Goal: Task Accomplishment & Management: Use online tool/utility

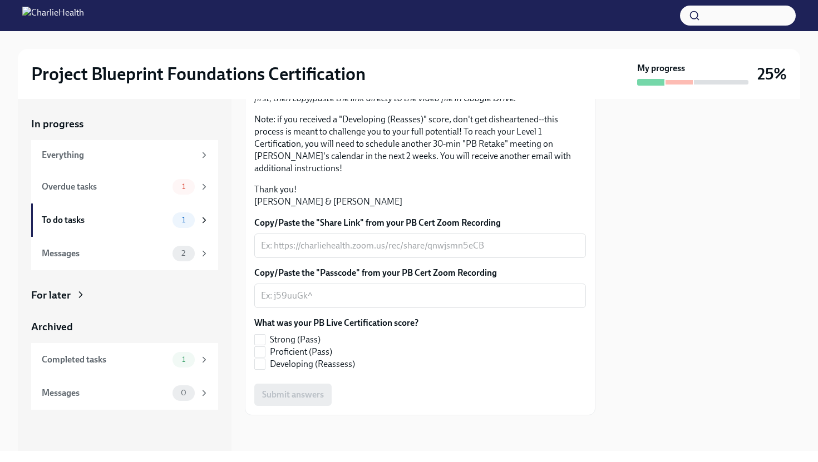
scroll to position [221, 0]
click at [142, 255] on div "Messages" at bounding box center [105, 253] width 126 height 12
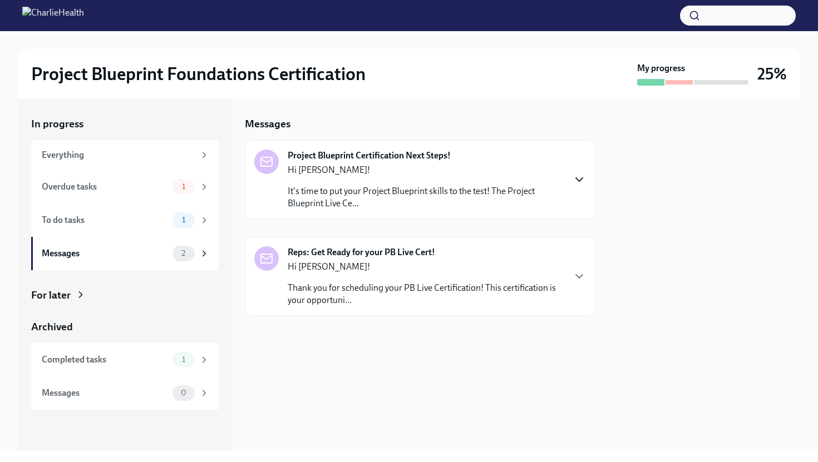
click at [579, 177] on icon "button" at bounding box center [578, 179] width 13 height 13
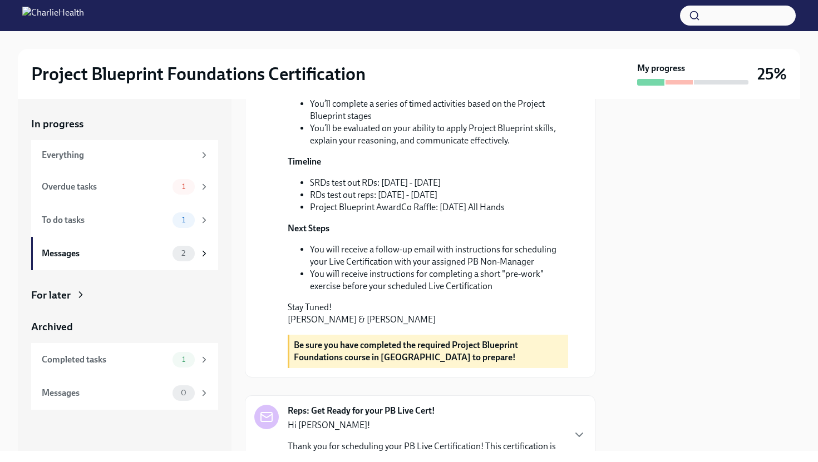
scroll to position [116, 0]
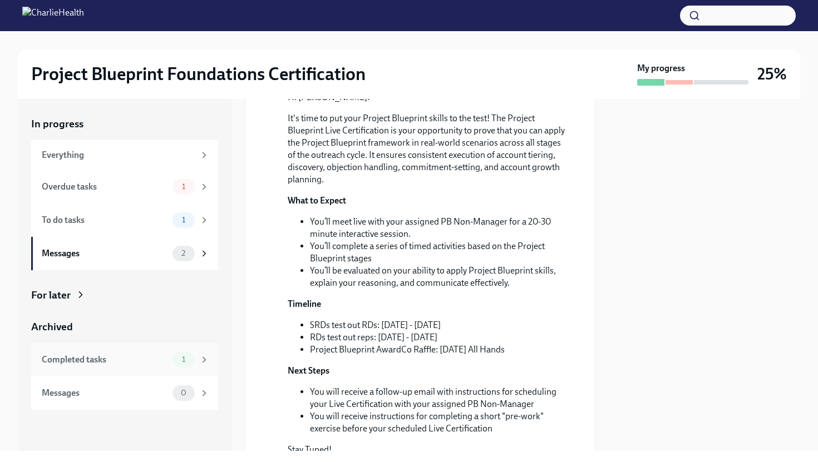
click at [140, 361] on div "Completed tasks" at bounding box center [105, 360] width 126 height 12
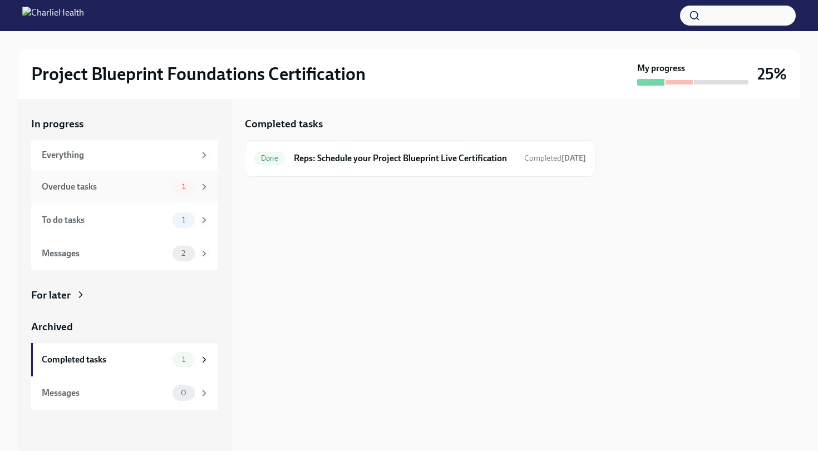
click at [142, 188] on div "Overdue tasks" at bounding box center [105, 187] width 126 height 12
click at [296, 162] on div "Overdue Reps: Complete Your Pre-Work Account Tiering Due [DATE]" at bounding box center [419, 159] width 331 height 18
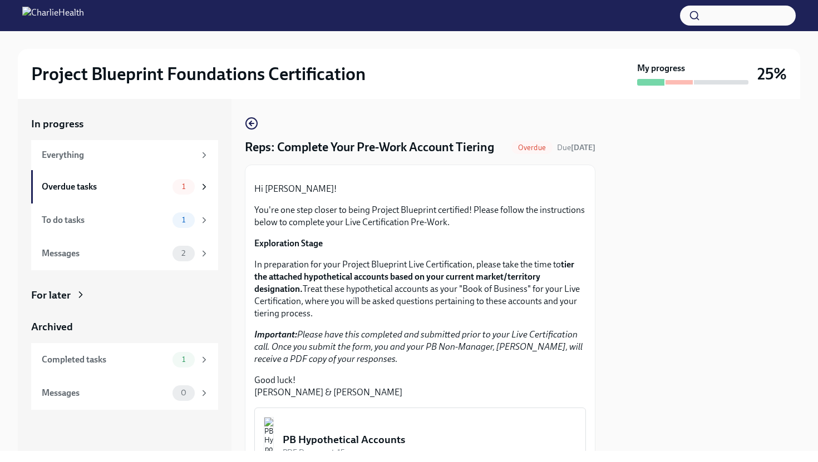
click at [420, 174] on button "Zoom image" at bounding box center [420, 174] width 83 height 0
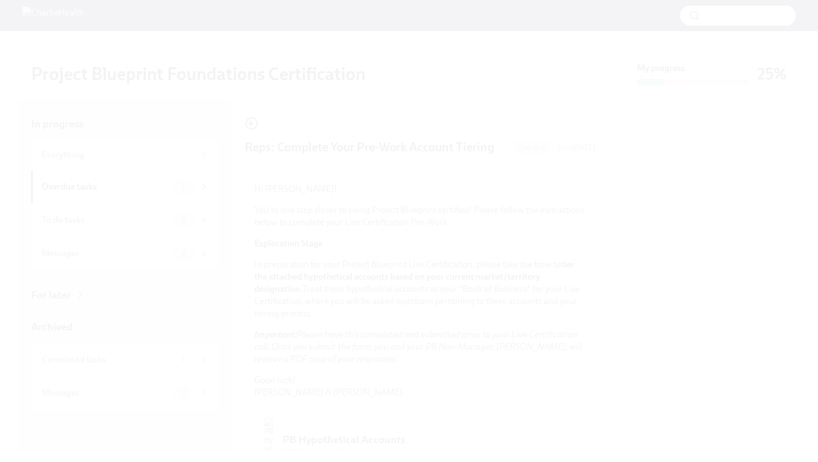
click at [459, 156] on button "Unzoom image" at bounding box center [409, 231] width 818 height 462
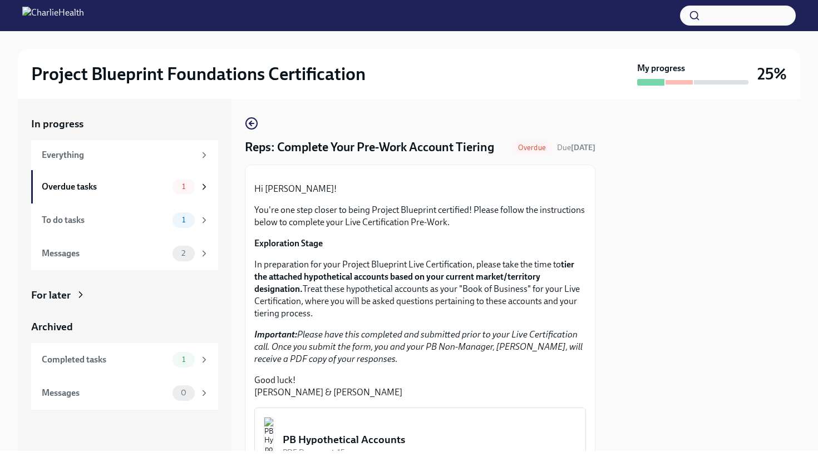
click at [442, 174] on button "Zoom image" at bounding box center [420, 174] width 83 height 0
